Goal: Task Accomplishment & Management: Use online tool/utility

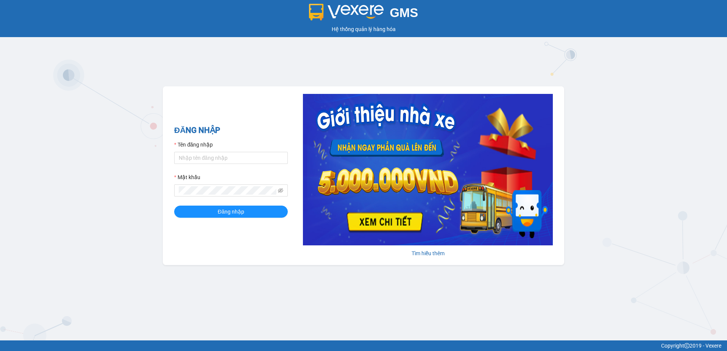
click at [710, 291] on div "GMS Hệ thống quản lý hàng hóa ĐĂNG NHẬP Tên đăng nhập Mật khẩu Đăng nhập Tìm hi…" at bounding box center [363, 170] width 727 height 340
click at [211, 166] on form "Tên đăng nhập Mật khẩu Đăng nhập" at bounding box center [231, 178] width 114 height 77
click at [214, 159] on input "Tên đăng nhập" at bounding box center [231, 158] width 114 height 12
type input "hao1.minhtam"
click at [247, 211] on button "Đăng nhập" at bounding box center [231, 212] width 114 height 12
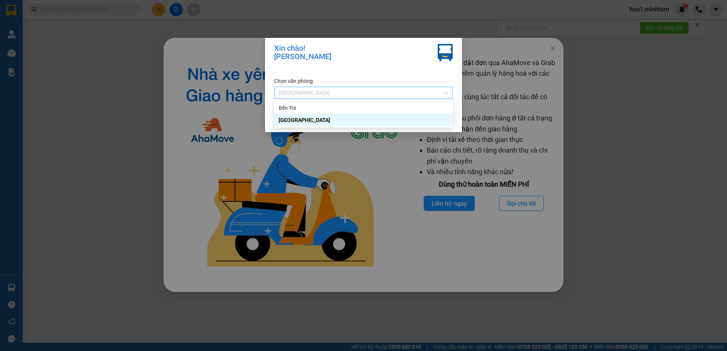
click at [335, 92] on span "[GEOGRAPHIC_DATA]" at bounding box center [364, 92] width 170 height 11
click at [303, 109] on div "Bến Tre" at bounding box center [364, 108] width 170 height 8
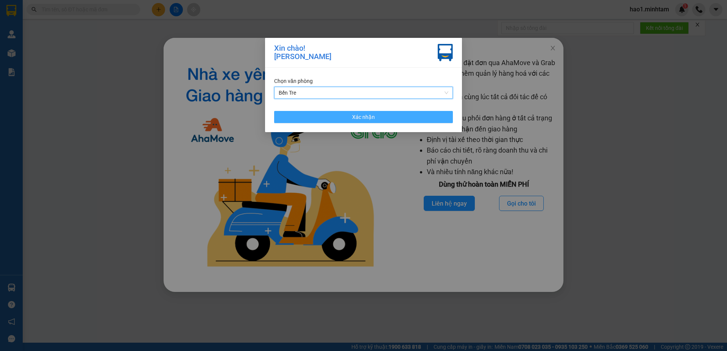
click at [307, 118] on button "Xác nhận" at bounding box center [363, 117] width 179 height 12
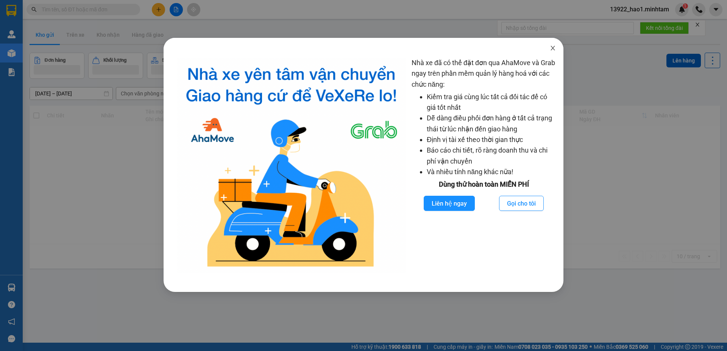
click at [552, 47] on icon "close" at bounding box center [553, 48] width 4 height 5
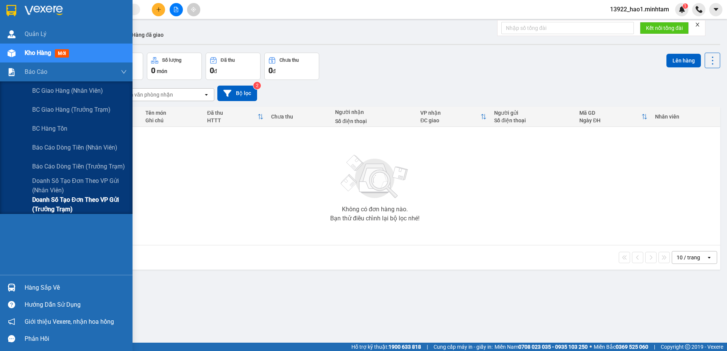
click at [83, 198] on span "Doanh số tạo đơn theo VP gửi (trưởng trạm)" at bounding box center [79, 204] width 95 height 19
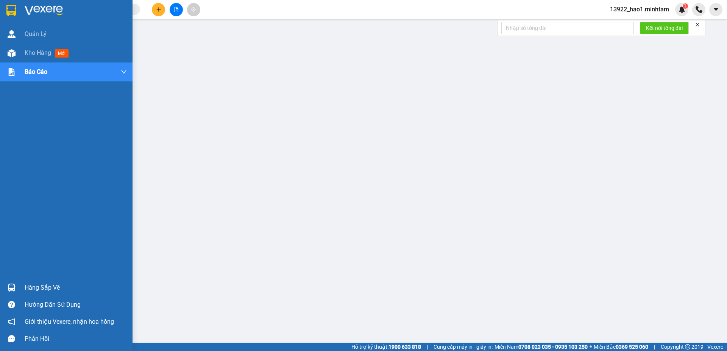
click at [13, 15] on img at bounding box center [11, 10] width 10 height 11
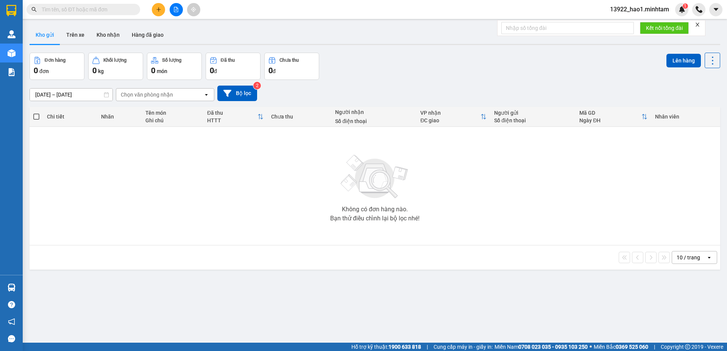
click at [389, 75] on div "Đơn hàng 0 đơn Khối lượng 0 kg Số lượng 0 món Đã thu 0 đ Chưa thu 0 đ Lên hàng" at bounding box center [375, 66] width 691 height 27
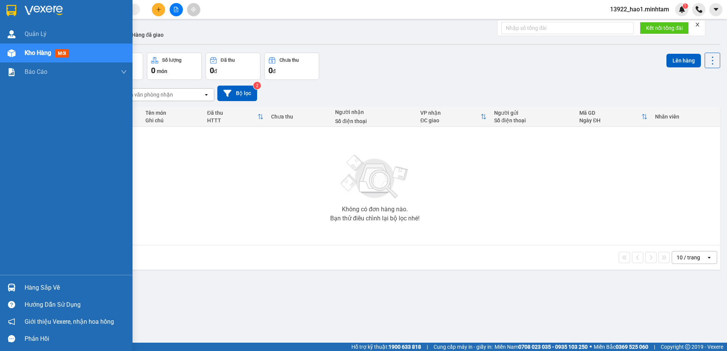
click at [24, 286] on div "Hàng sắp về" at bounding box center [66, 287] width 133 height 17
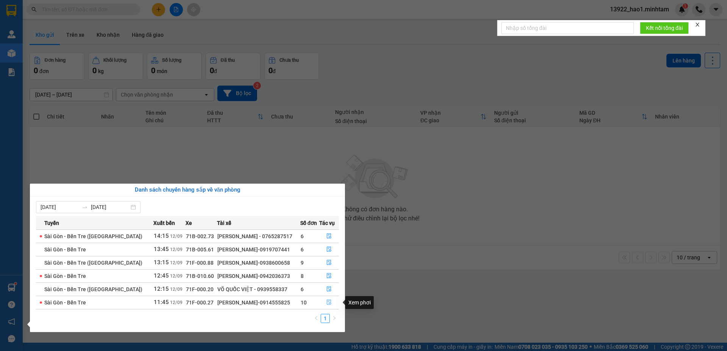
click at [328, 301] on icon "file-done" at bounding box center [328, 302] width 5 height 5
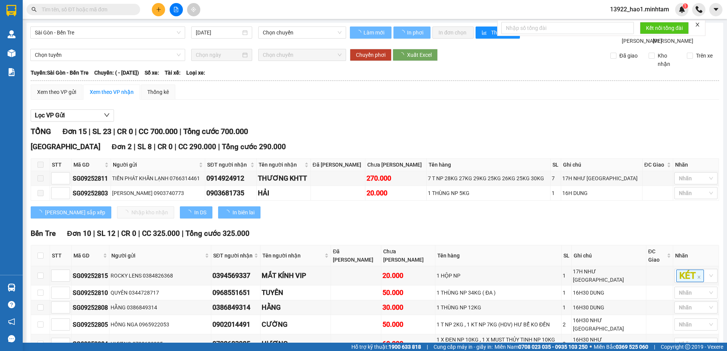
click at [445, 137] on div "TỔNG Đơn 15 | SL 23 | CR 0 | CC 700.000 | Tổng cước 700.000" at bounding box center [375, 132] width 688 height 12
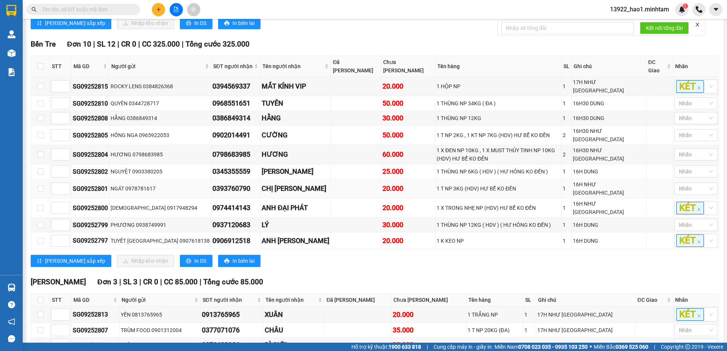
scroll to position [220, 0]
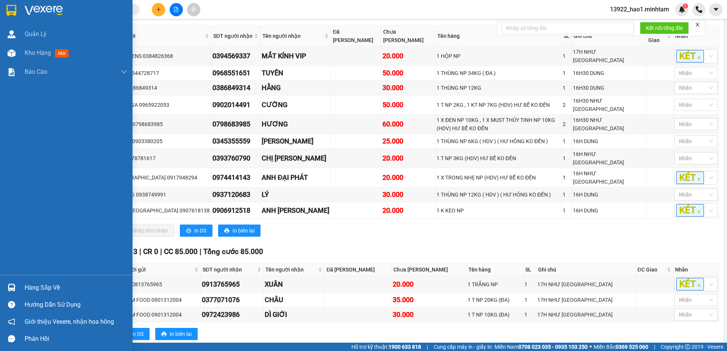
click at [12, 284] on img at bounding box center [12, 288] width 8 height 8
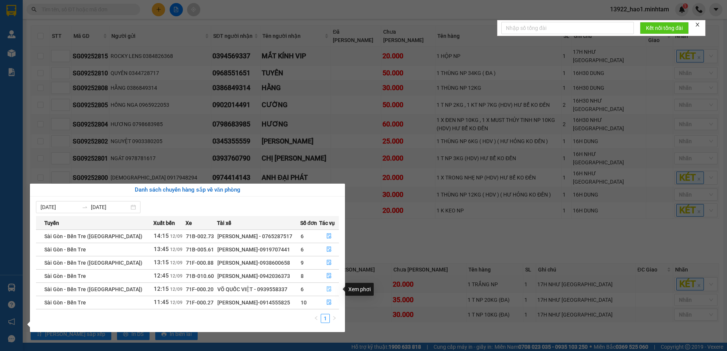
click at [327, 289] on icon "file-done" at bounding box center [329, 289] width 5 height 5
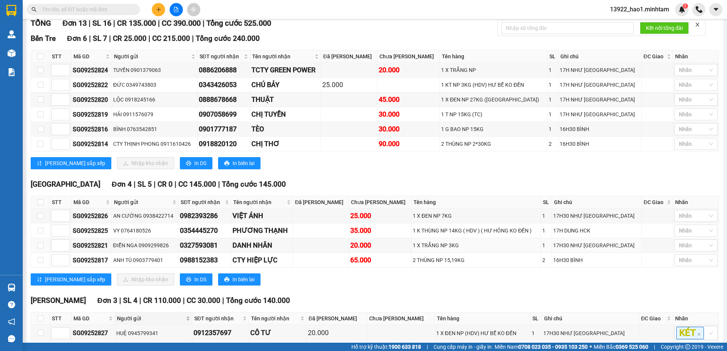
scroll to position [184, 0]
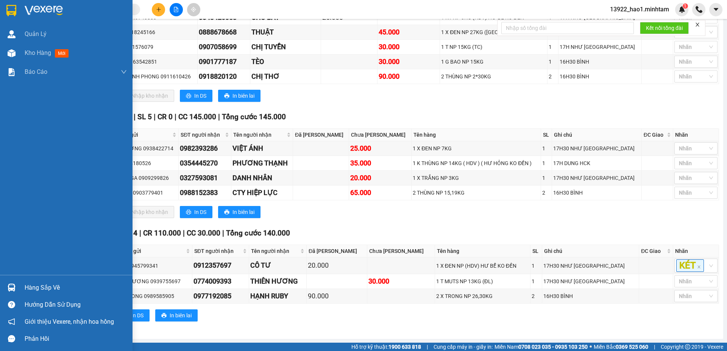
click at [15, 287] on img at bounding box center [12, 288] width 8 height 8
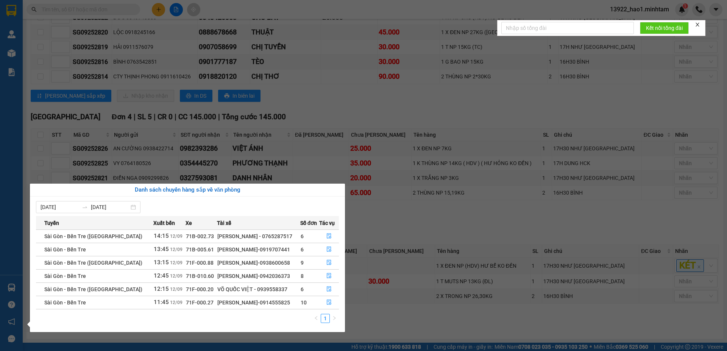
click at [365, 226] on section "Kết quả tìm kiếm ( 0 ) Bộ lọc No Data 13922_hao1.minhtam 1 Quản [PERSON_NAME] h…" at bounding box center [363, 175] width 727 height 351
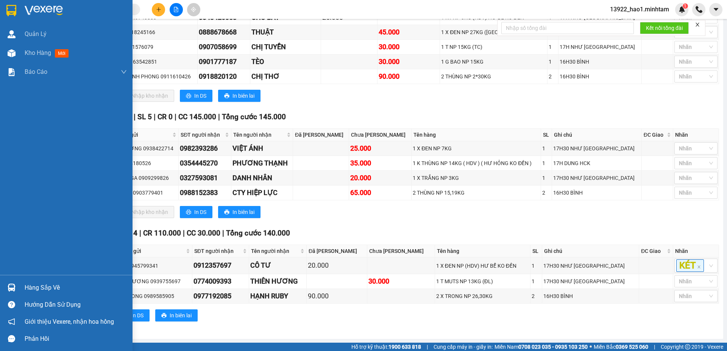
click at [13, 9] on img at bounding box center [11, 10] width 10 height 11
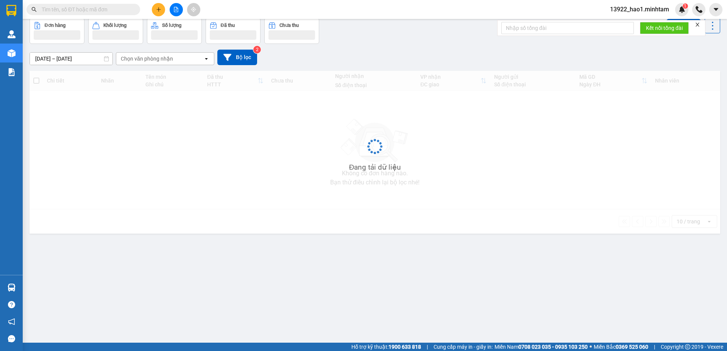
scroll to position [35, 0]
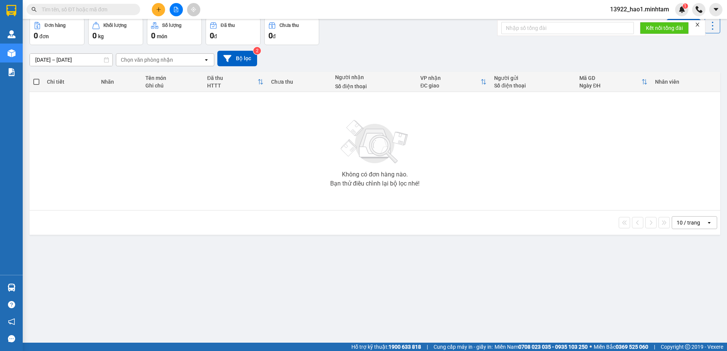
click at [700, 25] on icon "close" at bounding box center [697, 24] width 5 height 5
drag, startPoint x: 507, startPoint y: 43, endPoint x: 267, endPoint y: 51, distance: 239.8
click at [500, 44] on div "Đơn hàng 0 đơn Khối lượng 0 kg Số lượng 0 món Đã thu 0 đ Chưa thu 0 đ Lên hàng" at bounding box center [375, 31] width 691 height 27
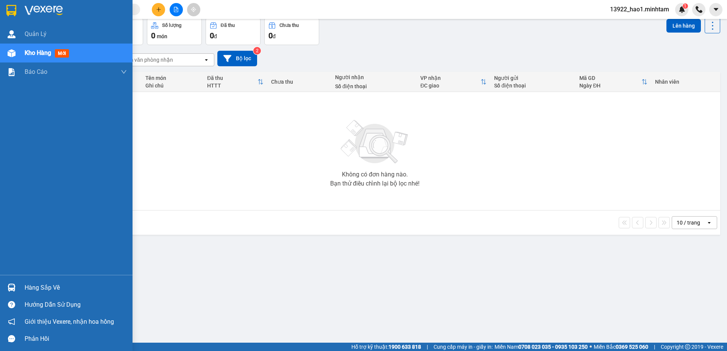
drag, startPoint x: 10, startPoint y: 5, endPoint x: 200, endPoint y: 2, distance: 190.5
click at [11, 5] on img at bounding box center [11, 10] width 10 height 11
